Goal: Information Seeking & Learning: Learn about a topic

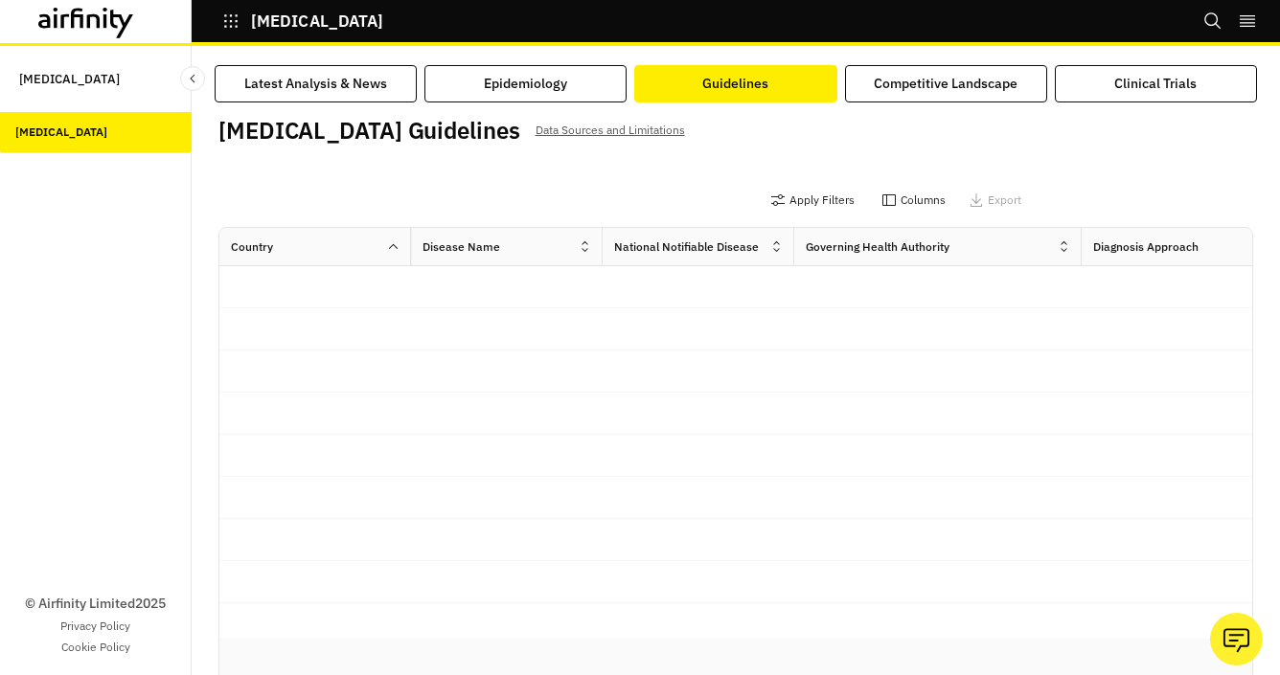
click at [753, 97] on button "Guidelines" at bounding box center [735, 83] width 202 height 37
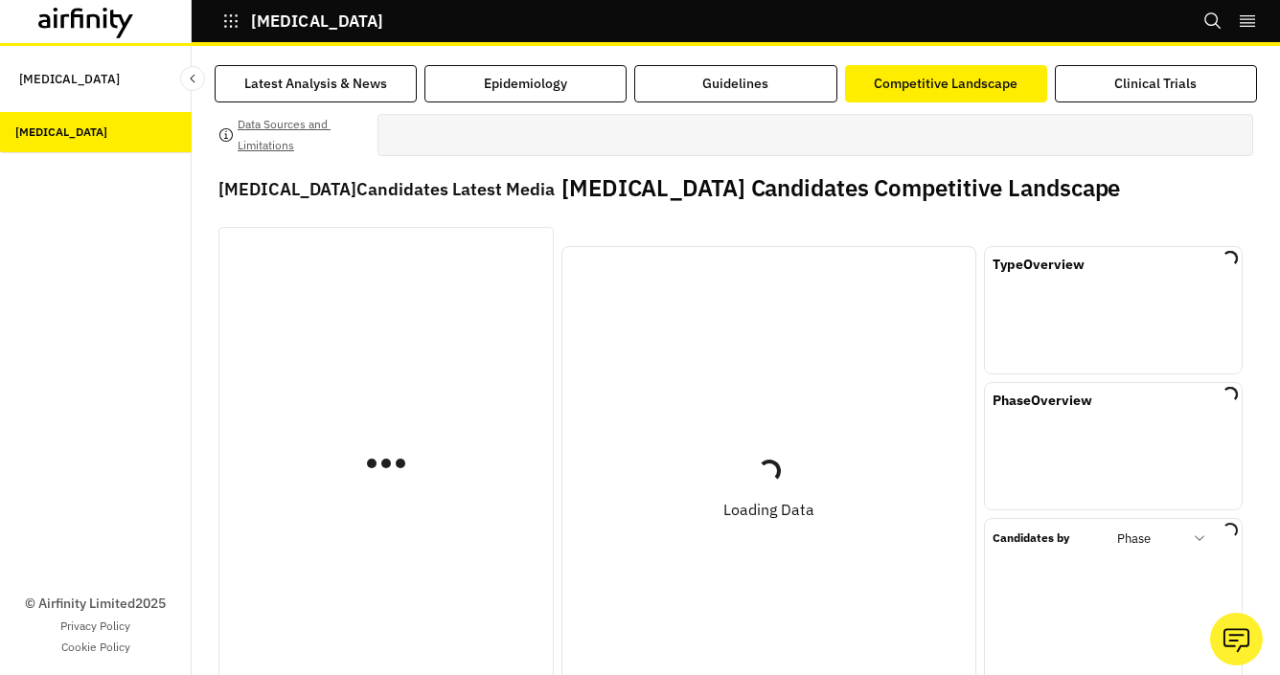
click at [942, 94] on button "Competitive Landscape" at bounding box center [946, 83] width 202 height 37
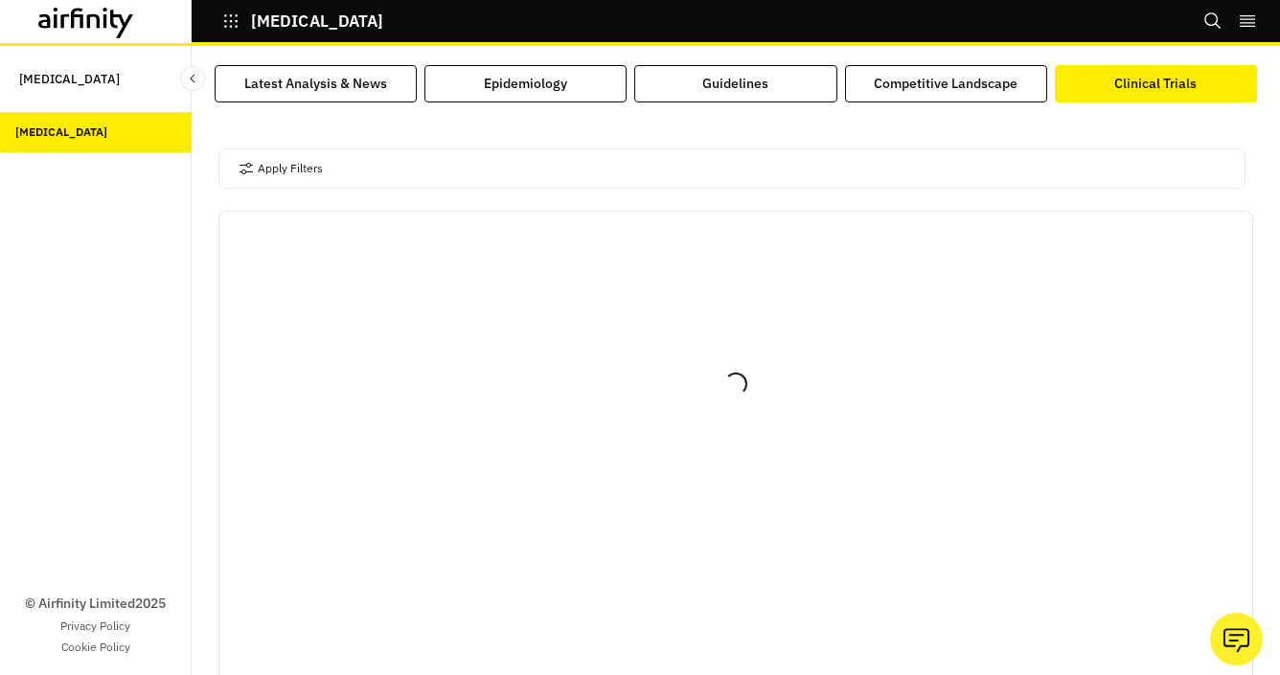
click at [1154, 92] on div "Clinical Trials" at bounding box center [1155, 84] width 82 height 20
